Goal: Obtain resource: Obtain resource

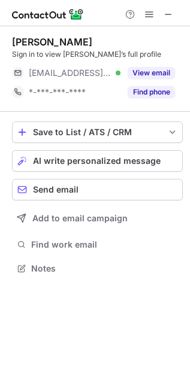
scroll to position [5, 5]
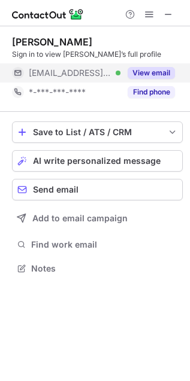
click at [151, 75] on button "View email" at bounding box center [151, 73] width 47 height 12
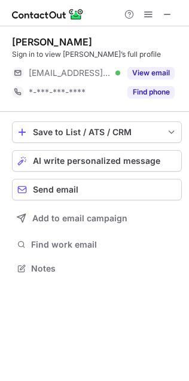
scroll to position [261, 189]
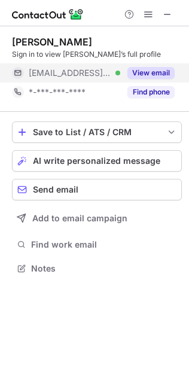
click at [169, 78] on button "View email" at bounding box center [151, 73] width 47 height 12
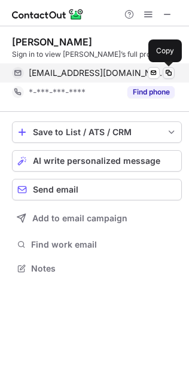
click at [172, 72] on span at bounding box center [169, 73] width 10 height 10
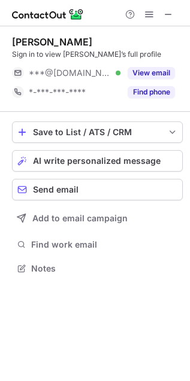
scroll to position [260, 190]
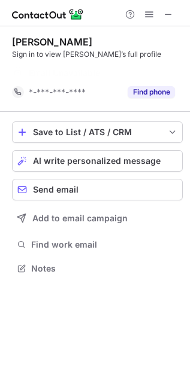
scroll to position [5, 6]
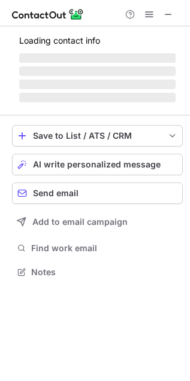
scroll to position [260, 190]
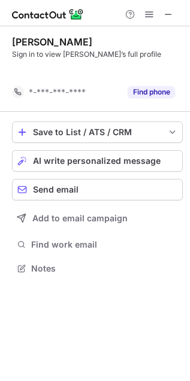
scroll to position [5, 6]
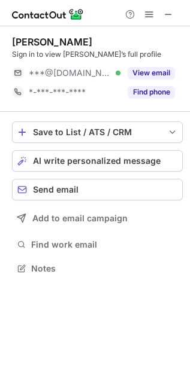
scroll to position [260, 190]
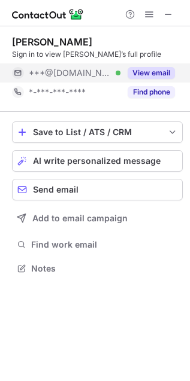
drag, startPoint x: 159, startPoint y: 69, endPoint x: 160, endPoint y: 79, distance: 9.6
click at [160, 69] on button "View email" at bounding box center [151, 73] width 47 height 12
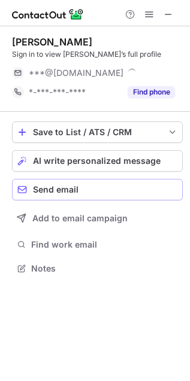
scroll to position [279, 190]
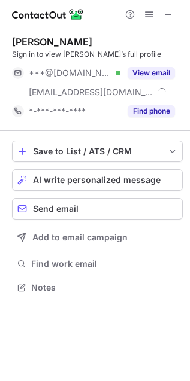
scroll to position [279, 190]
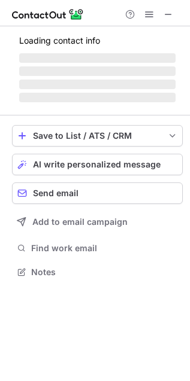
scroll to position [260, 190]
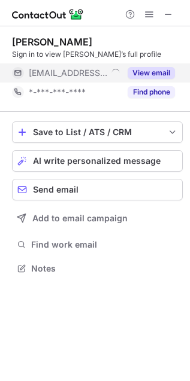
click at [157, 73] on button "View email" at bounding box center [151, 73] width 47 height 12
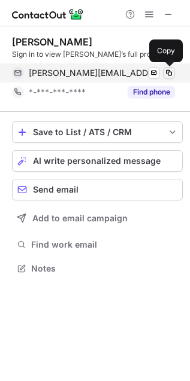
click at [168, 73] on span at bounding box center [169, 73] width 10 height 10
click at [166, 72] on span at bounding box center [169, 73] width 10 height 10
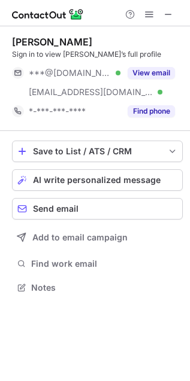
scroll to position [279, 190]
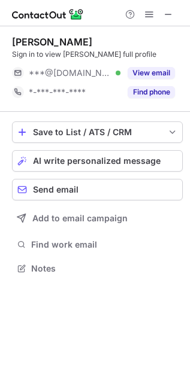
scroll to position [260, 190]
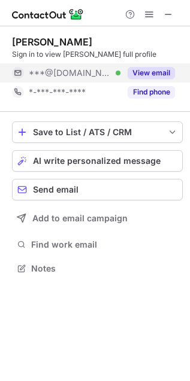
click at [139, 77] on button "View email" at bounding box center [151, 73] width 47 height 12
